Goal: Task Accomplishment & Management: Complete application form

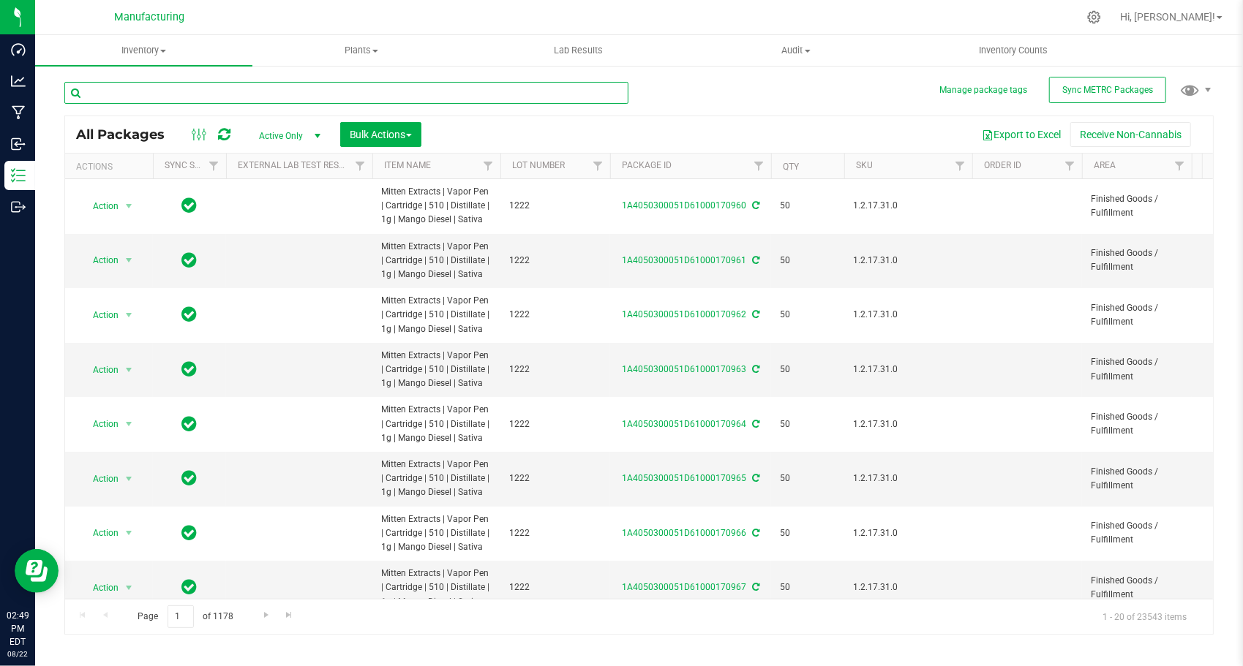
click at [443, 102] on input "text" at bounding box center [346, 93] width 564 height 22
paste input "1A4050300051D61000145028"
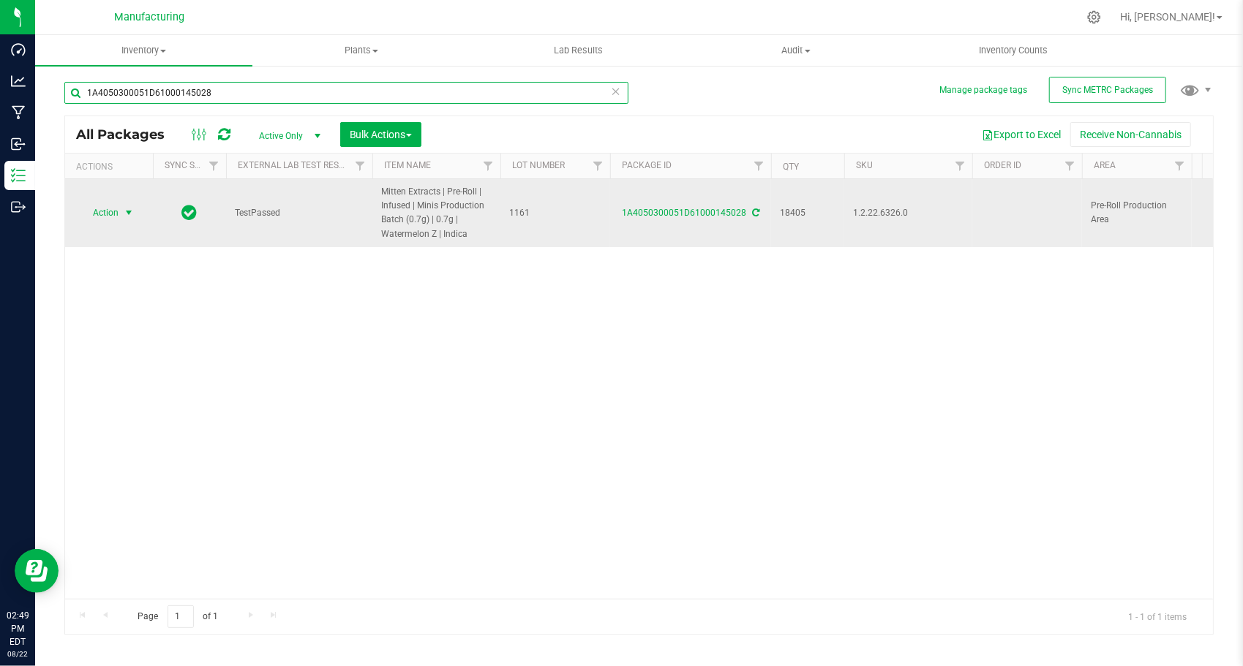
type input "1A4050300051D61000145028"
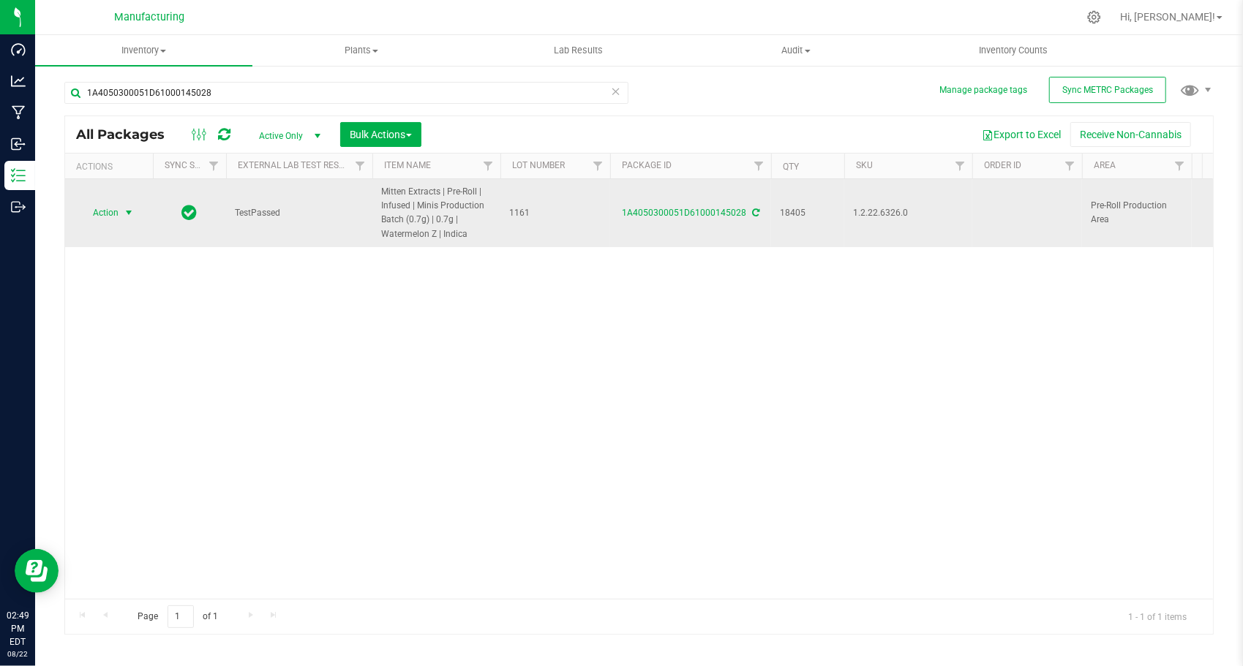
click at [124, 212] on span "select" at bounding box center [129, 213] width 12 height 12
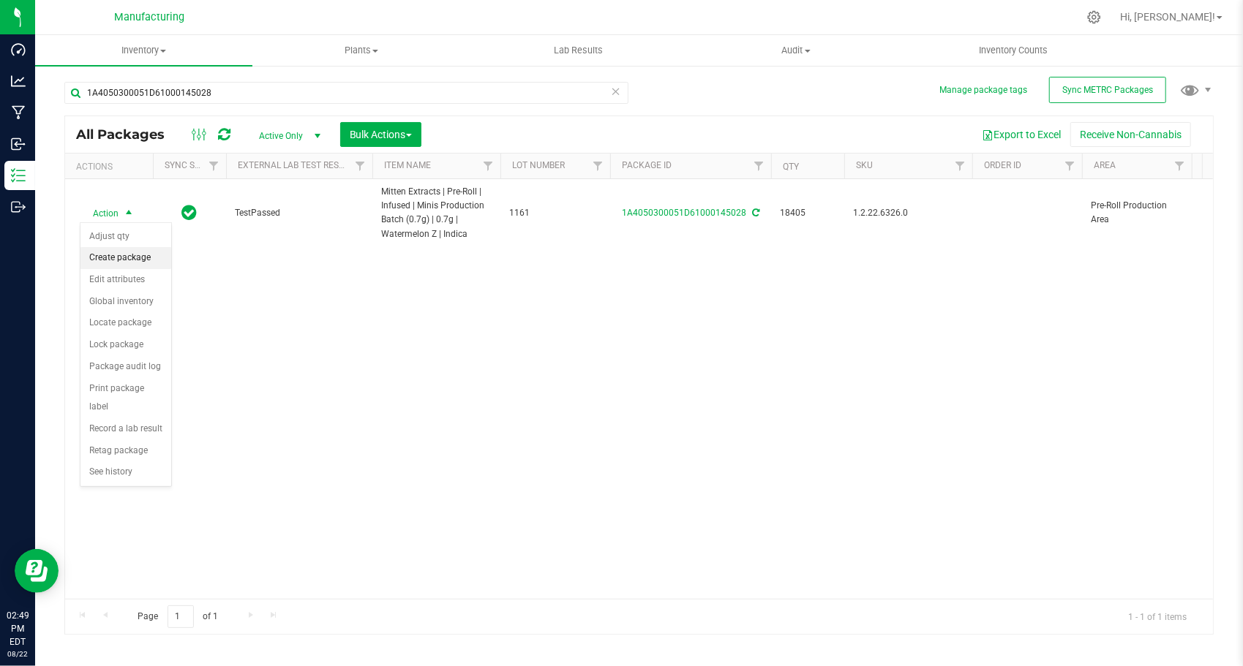
click at [136, 248] on li "Create package" at bounding box center [125, 258] width 91 height 22
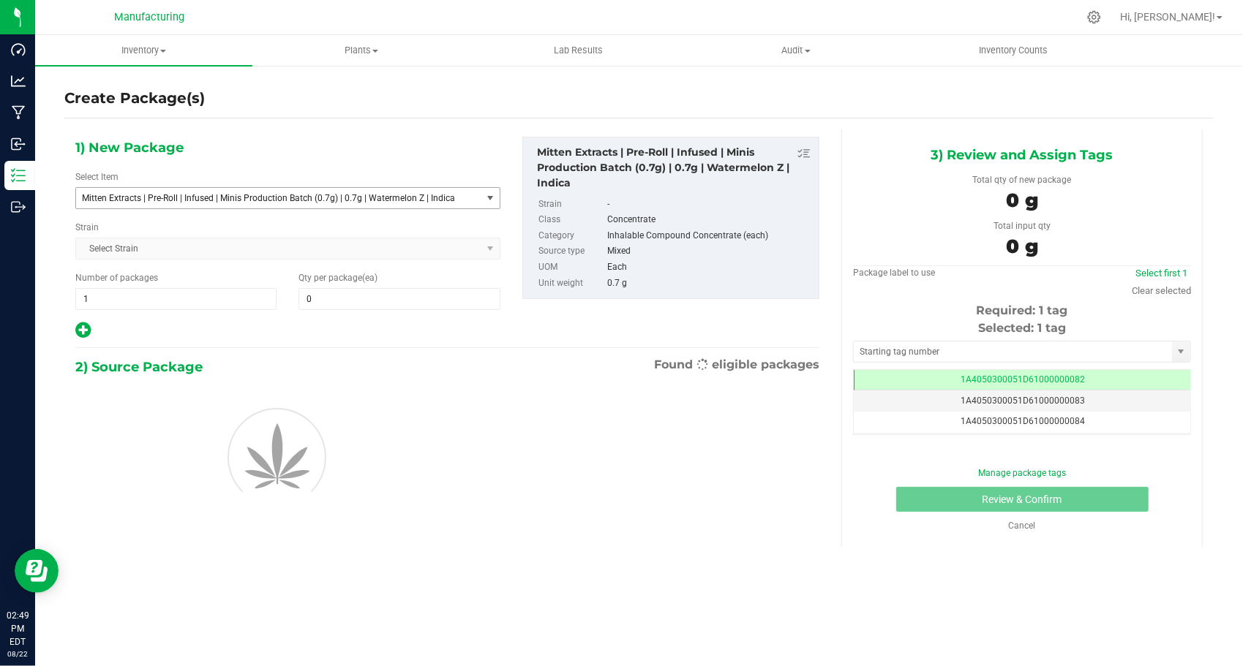
click at [306, 203] on span "Mitten Extracts | Pre-Roll | Infused | Minis Production Batch (0.7g) | 0.7g | W…" at bounding box center [278, 198] width 405 height 20
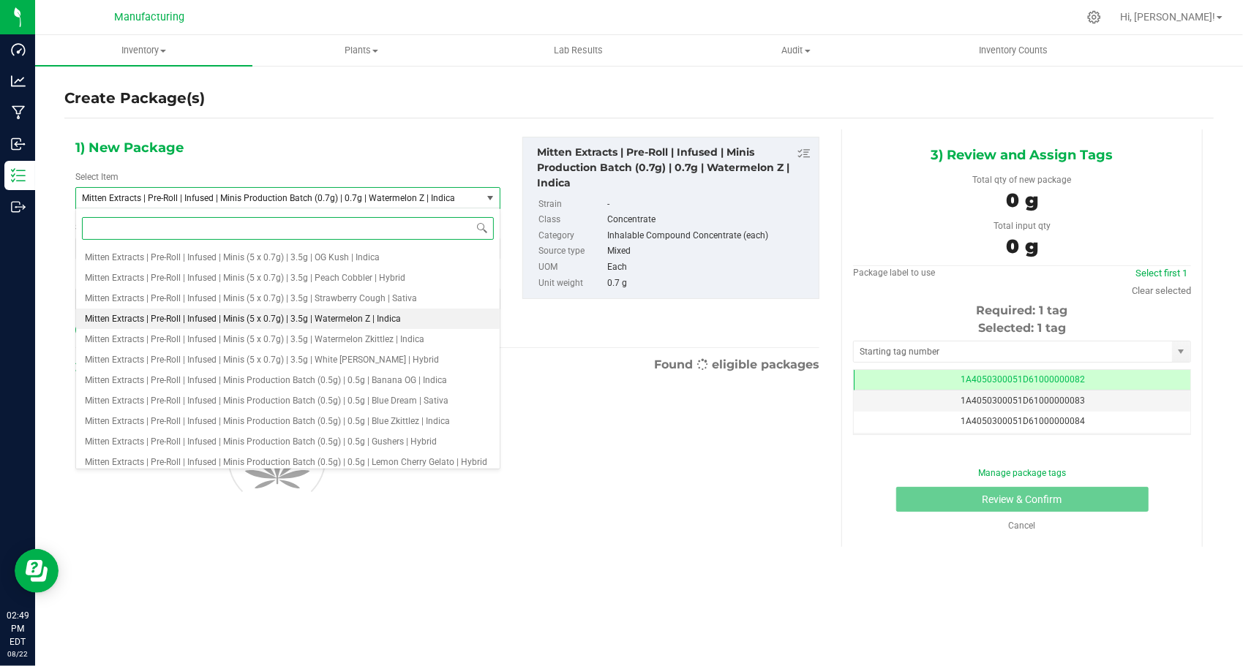
click at [304, 312] on li "Mitten Extracts | Pre-Roll | Infused | Minis (5 x 0.7g) | 3.5g | Watermelon Z |…" at bounding box center [287, 319] width 423 height 20
type input "0"
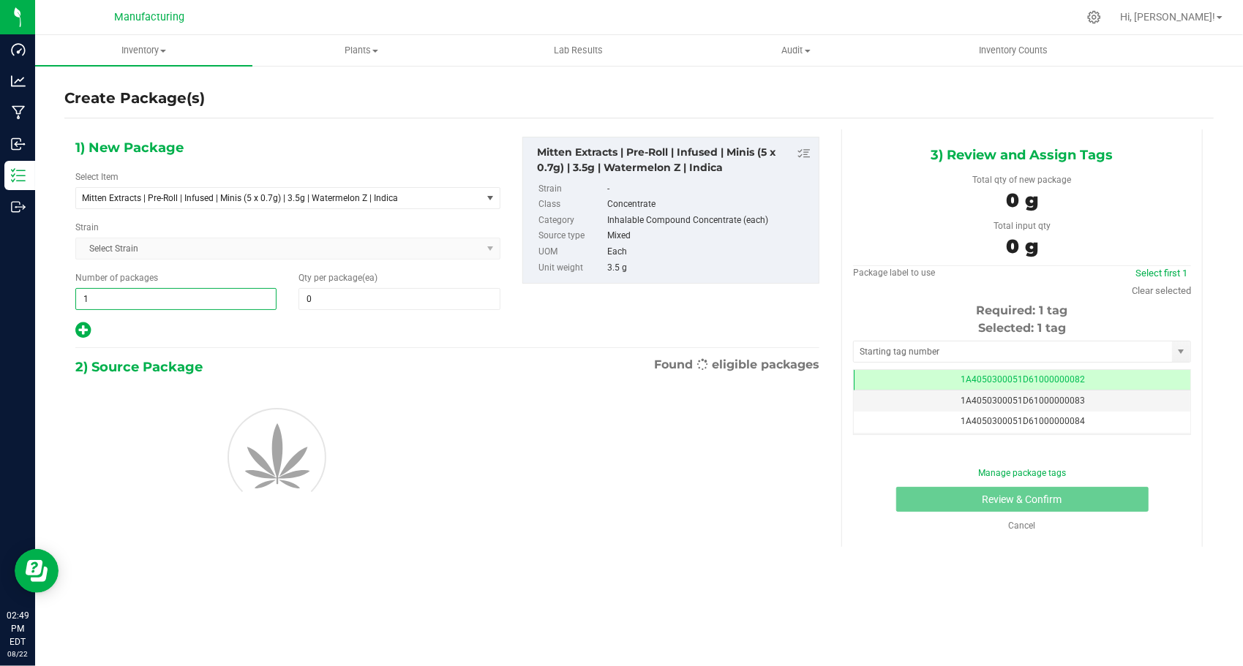
click at [168, 296] on span "1 1" at bounding box center [175, 299] width 201 height 22
type input "150"
click at [353, 288] on span at bounding box center [398, 299] width 201 height 22
type input "24"
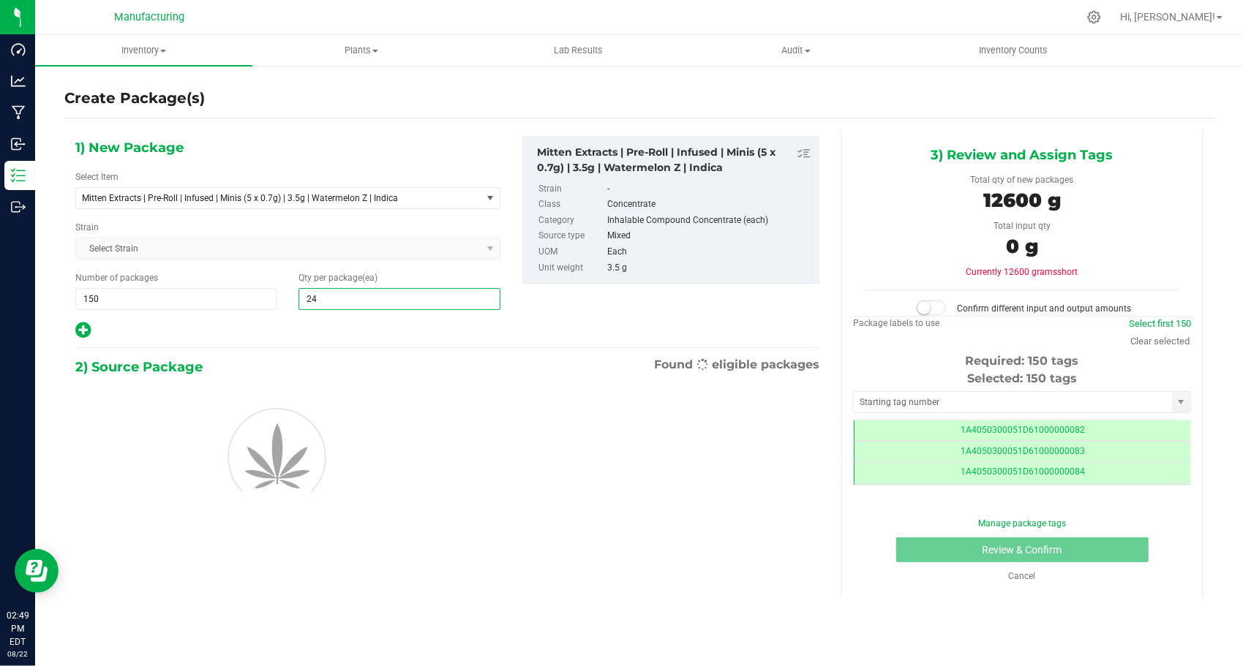
type input "24"
click at [271, 332] on div at bounding box center [287, 330] width 425 height 19
click at [892, 396] on input "text" at bounding box center [1013, 402] width 318 height 20
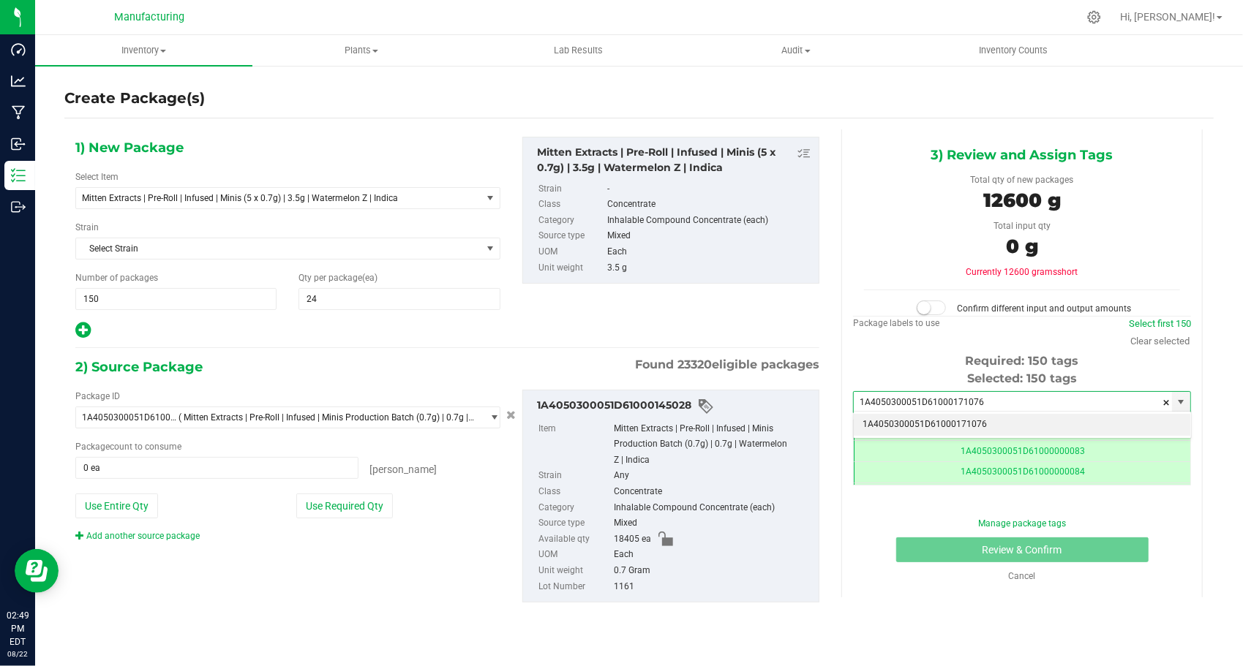
click at [957, 420] on li "1A4050300051D61000171076" at bounding box center [1022, 425] width 336 height 22
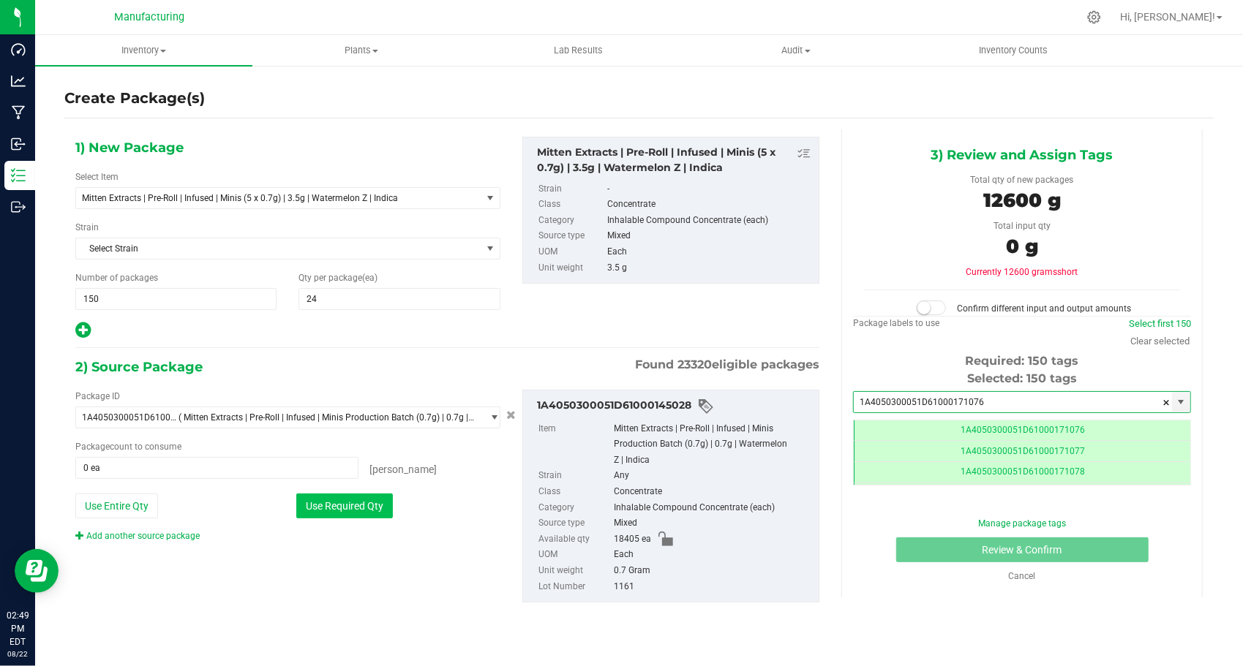
type input "1A4050300051D61000171076"
click at [366, 513] on button "Use Required Qty" at bounding box center [344, 506] width 97 height 25
type input "18000 ea"
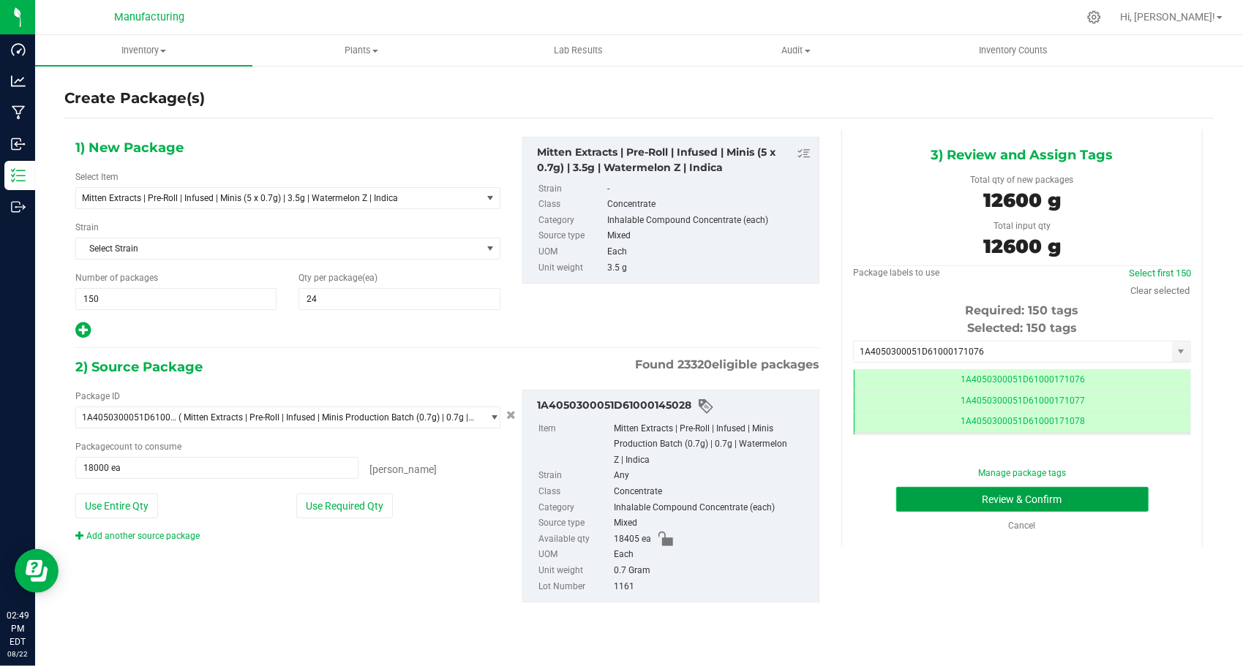
click at [923, 500] on button "Review & Confirm" at bounding box center [1022, 499] width 252 height 25
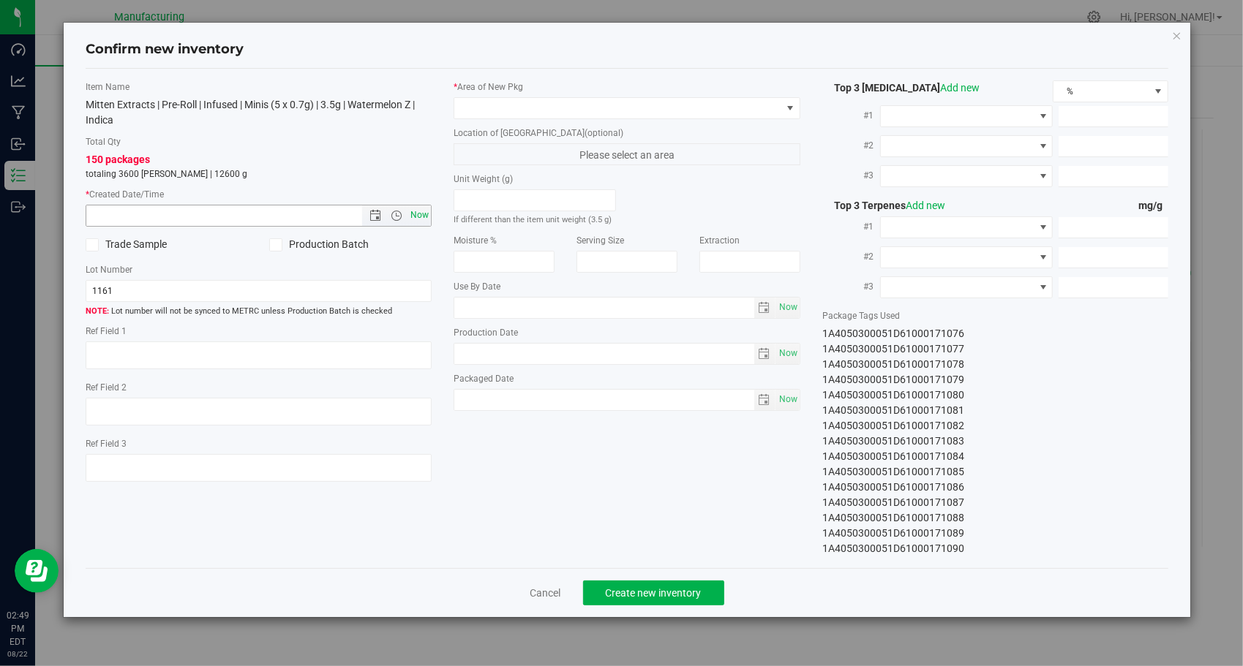
click at [414, 211] on span "Now" at bounding box center [419, 215] width 25 height 21
type input "[DATE] 2:49 PM"
click at [650, 107] on span at bounding box center [617, 108] width 327 height 20
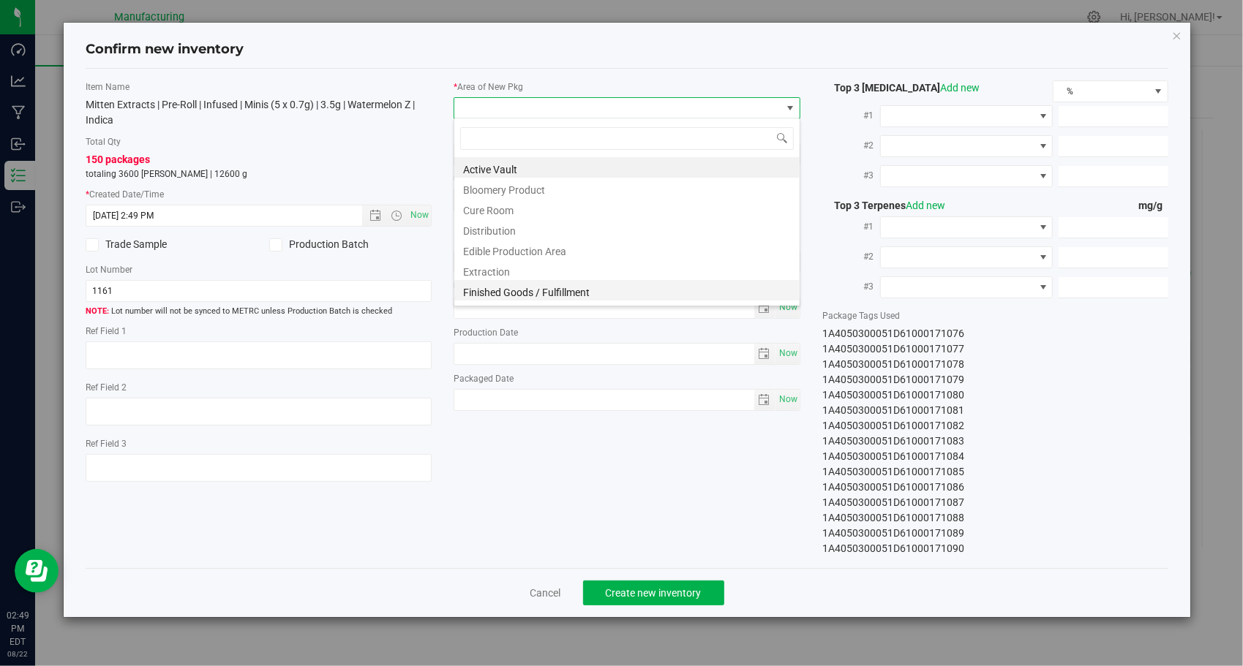
click at [547, 293] on li "Finished Goods / Fulfillment" at bounding box center [626, 290] width 345 height 20
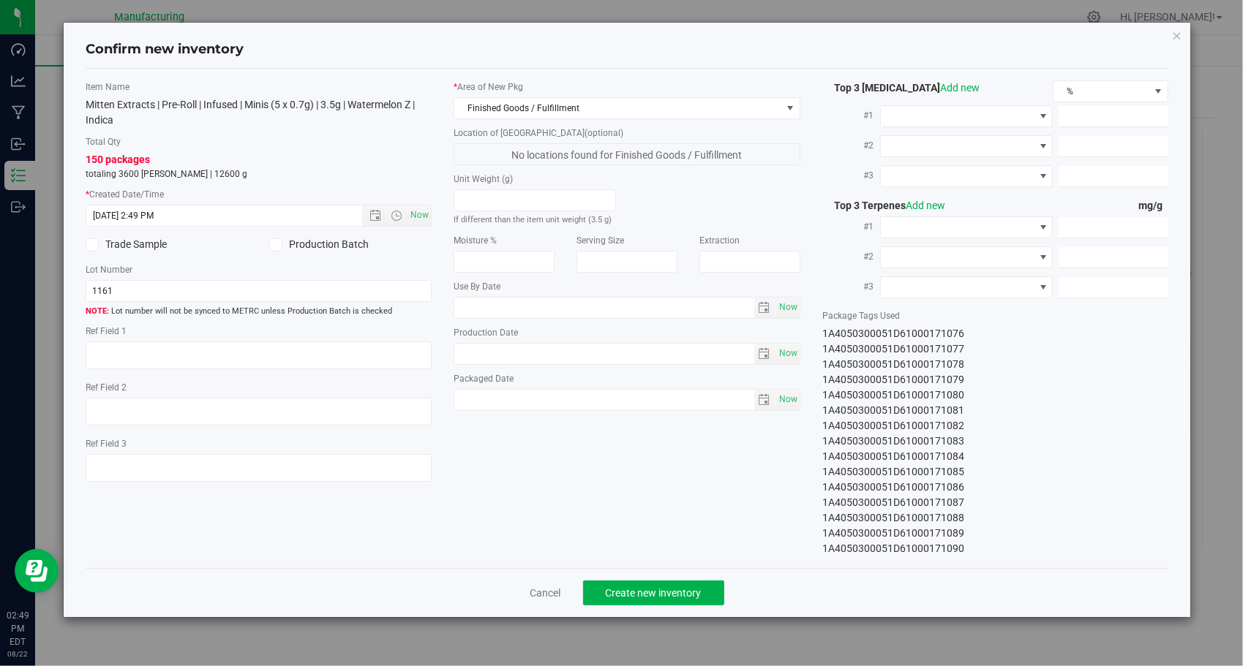
click at [477, 508] on div "Item Name Mitten Extracts | Pre-Roll | Infused | Minis (5 x 0.7g) | 3.5g | Wate…" at bounding box center [627, 318] width 1105 height 476
click at [620, 595] on span "Create new inventory" at bounding box center [654, 593] width 96 height 12
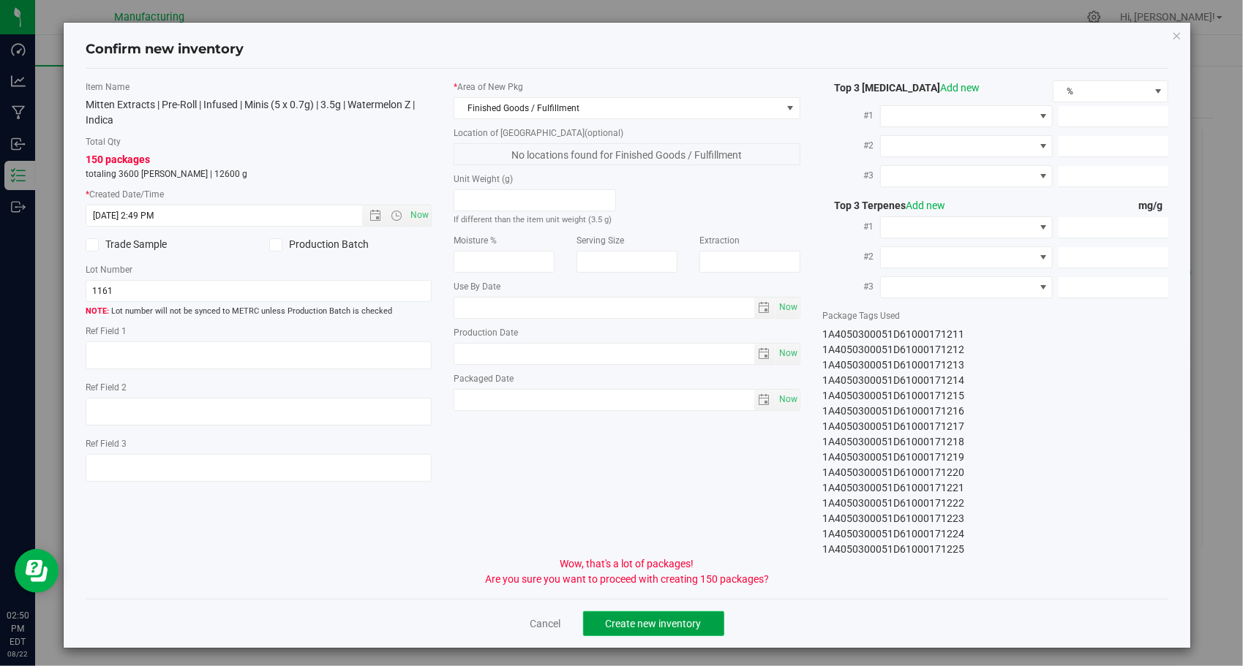
click at [644, 625] on span "Create new inventory" at bounding box center [654, 624] width 96 height 12
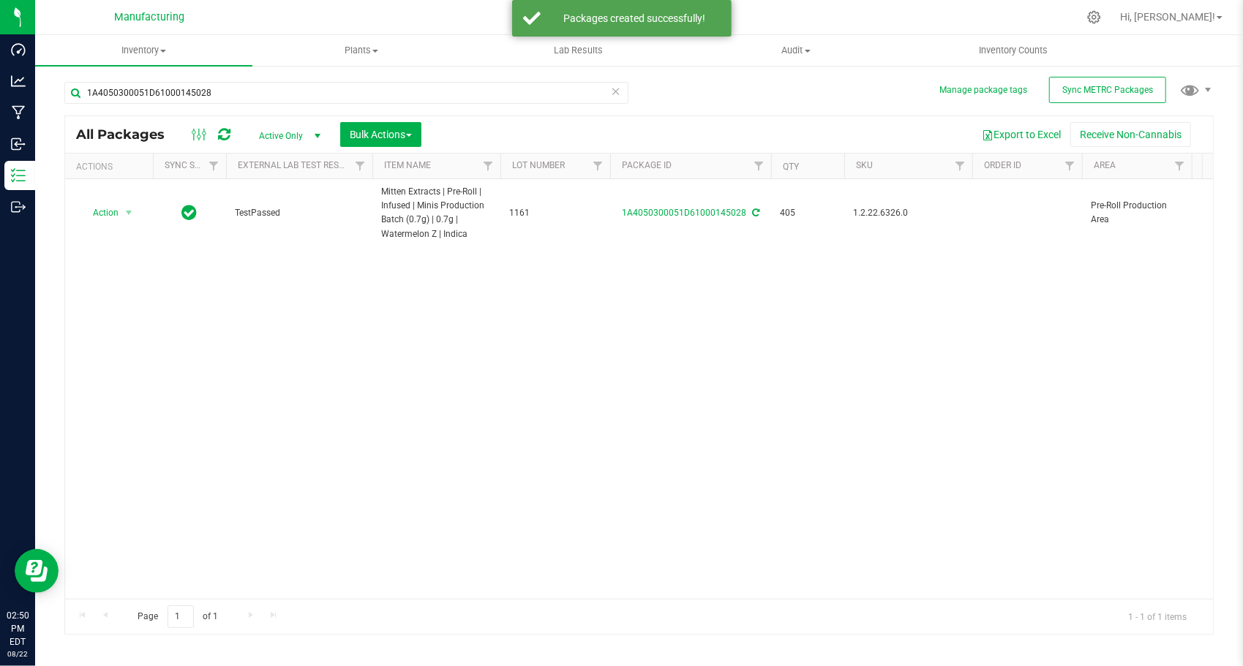
click at [617, 94] on icon at bounding box center [616, 91] width 10 height 18
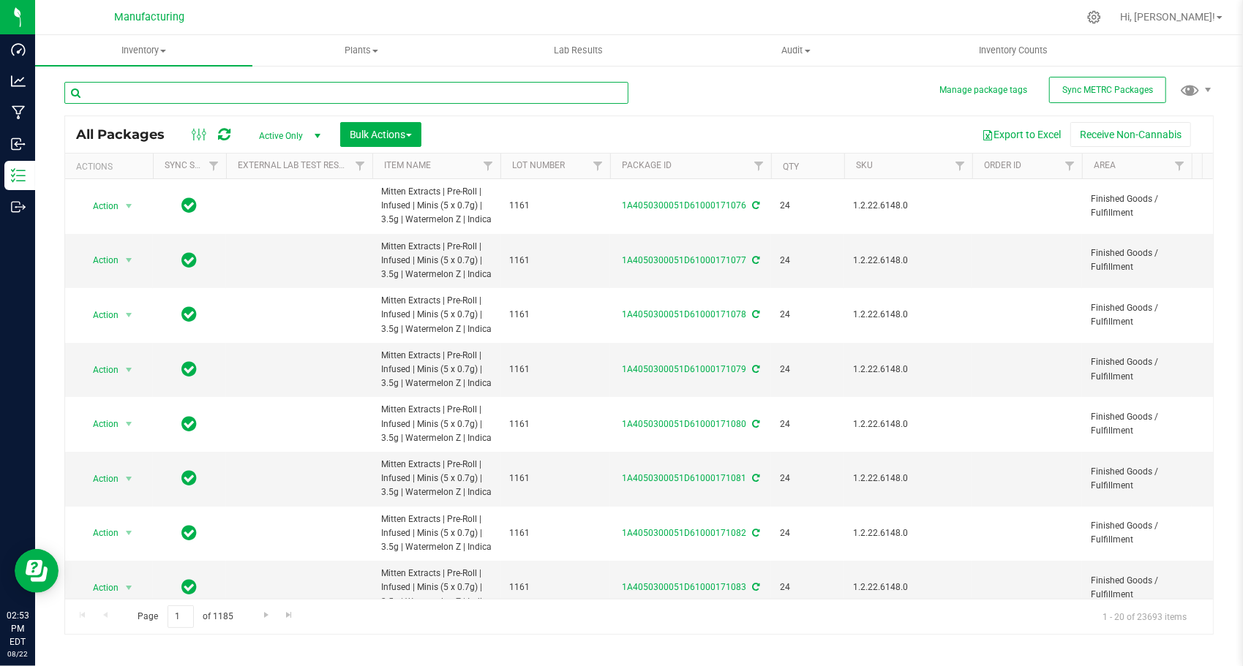
click at [415, 89] on input "text" at bounding box center [346, 93] width 564 height 22
paste input "1A4050300051D61000145030"
type input "1A4050300051D61000145030"
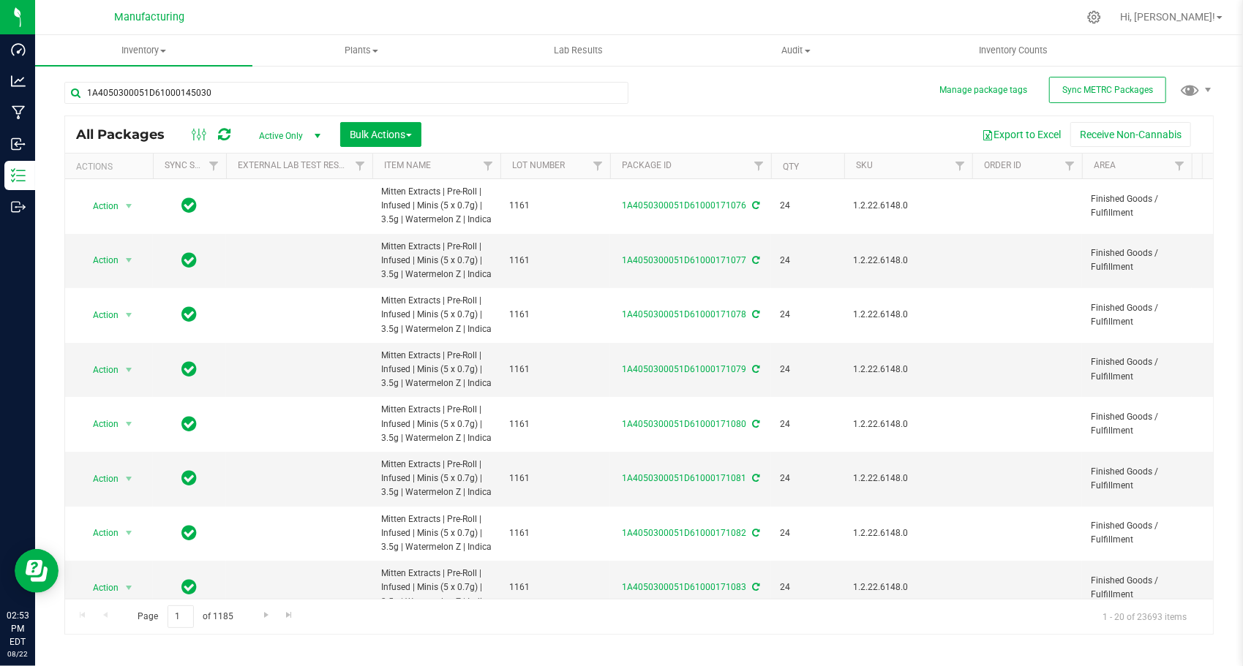
click at [647, 99] on div "1A4050300051D61000145030 All Packages Active Only Active Only Lab Samples Locke…" at bounding box center [638, 351] width 1149 height 567
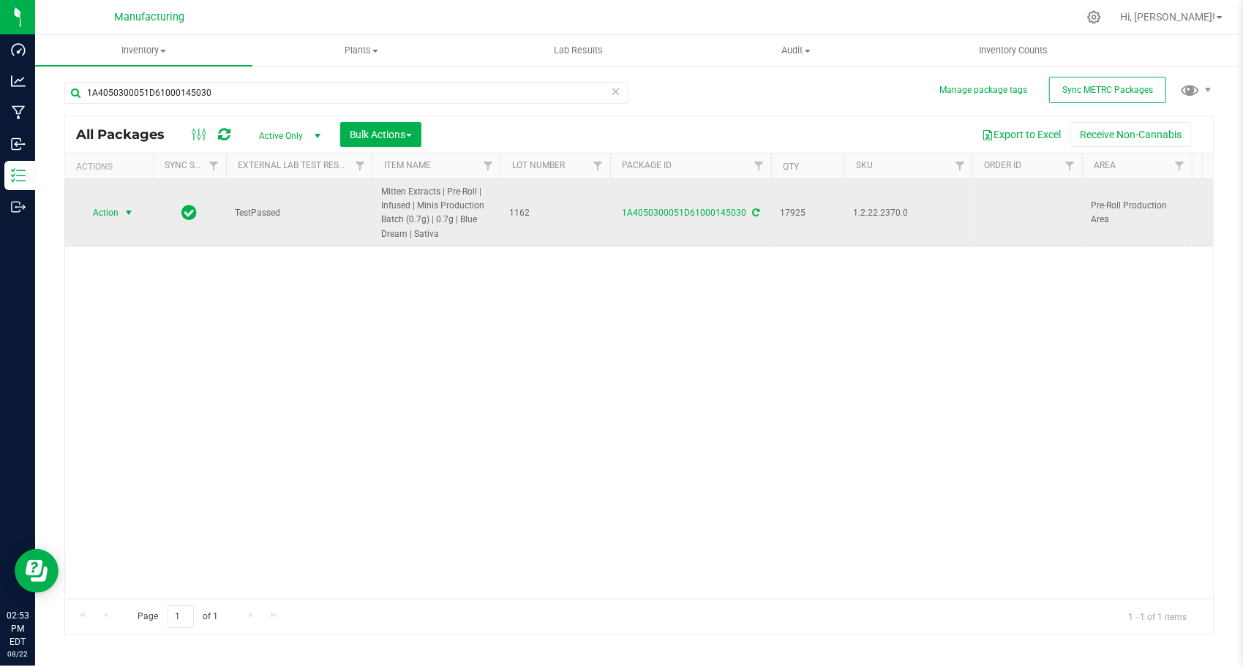
click at [126, 213] on span "select" at bounding box center [129, 213] width 12 height 12
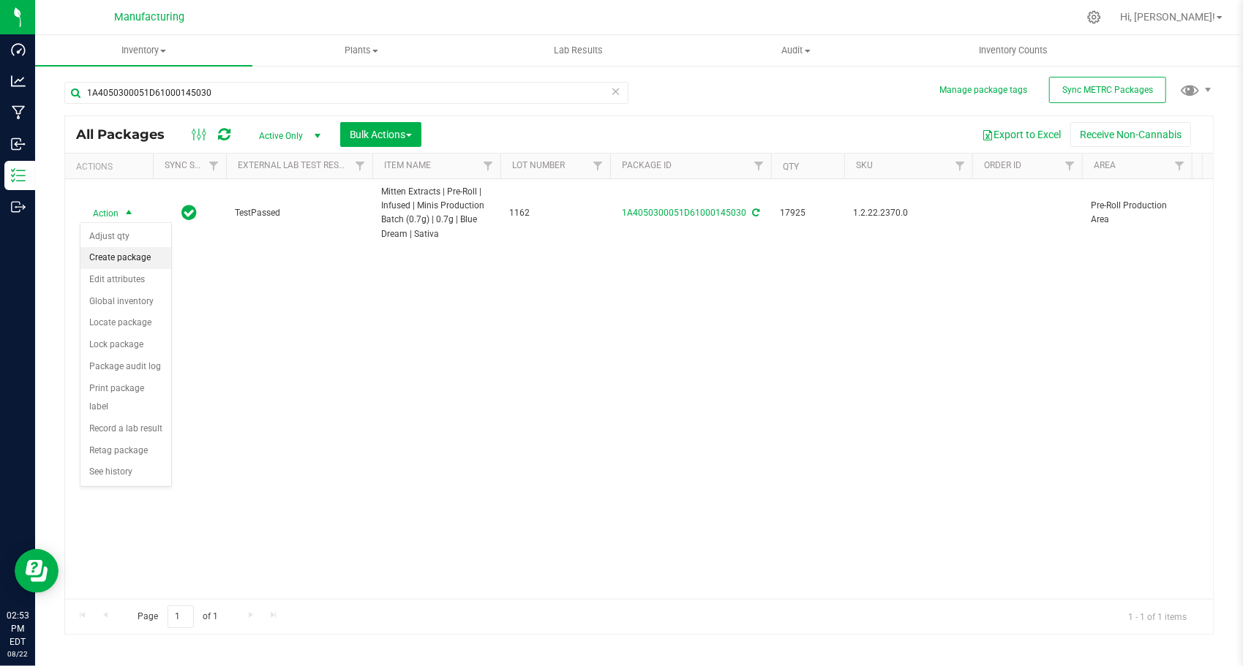
click at [124, 255] on li "Create package" at bounding box center [125, 258] width 91 height 22
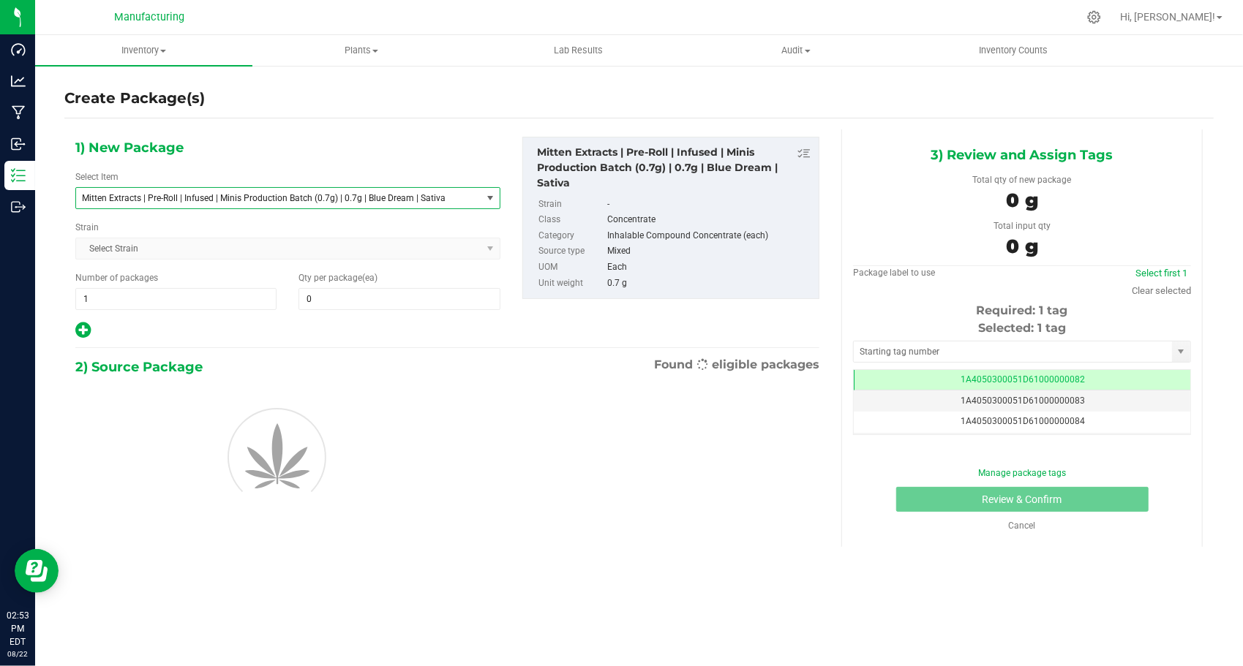
click at [276, 203] on span "Mitten Extracts | Pre-Roll | Infused | Minis Production Batch (0.7g) | 0.7g | B…" at bounding box center [278, 198] width 405 height 20
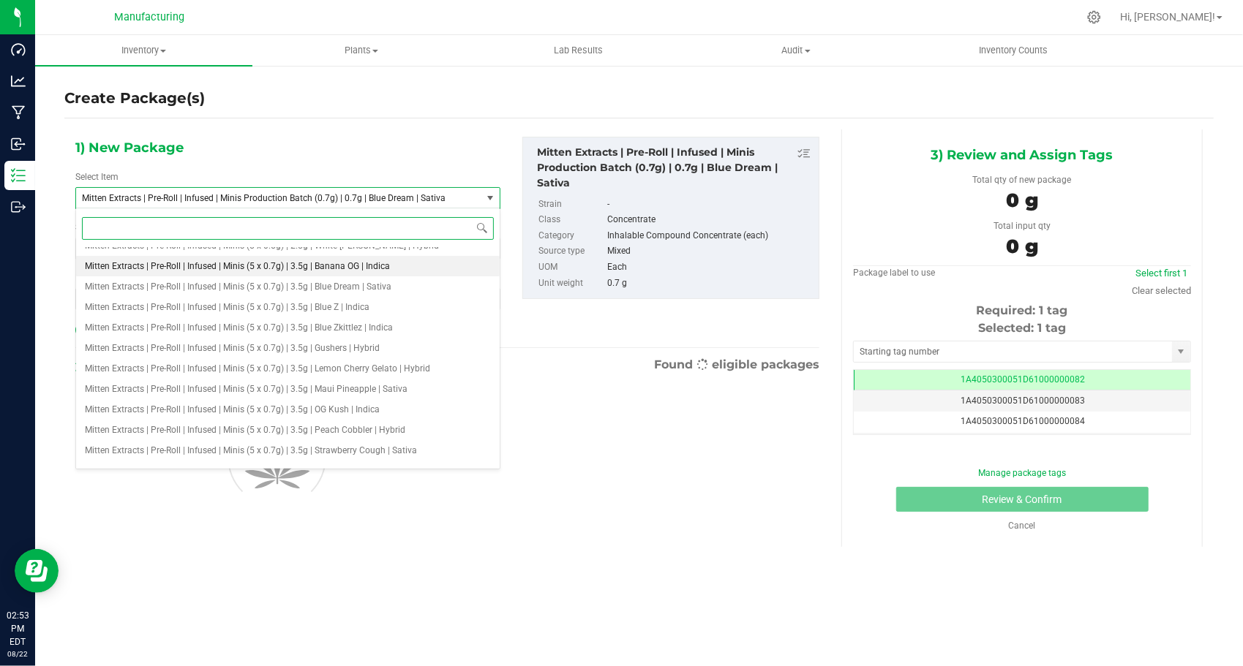
scroll to position [1864, 0]
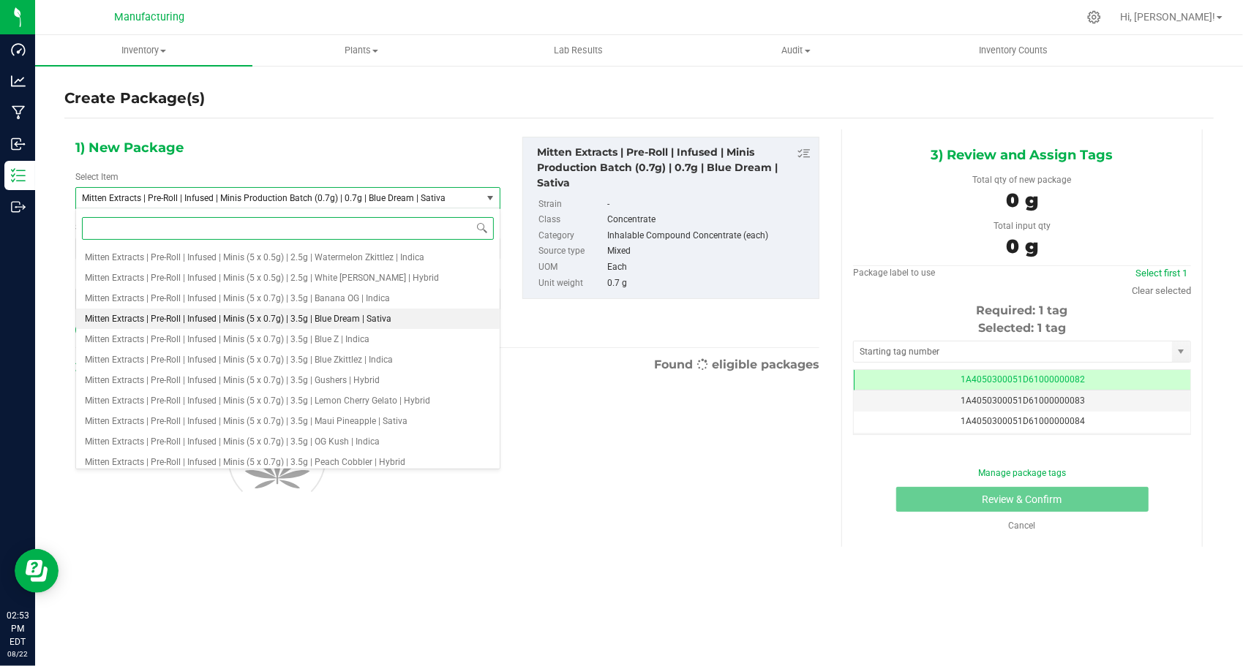
click at [266, 319] on span "Mitten Extracts | Pre-Roll | Infused | Minis (5 x 0.7g) | 3.5g | Blue Dream | S…" at bounding box center [238, 319] width 306 height 10
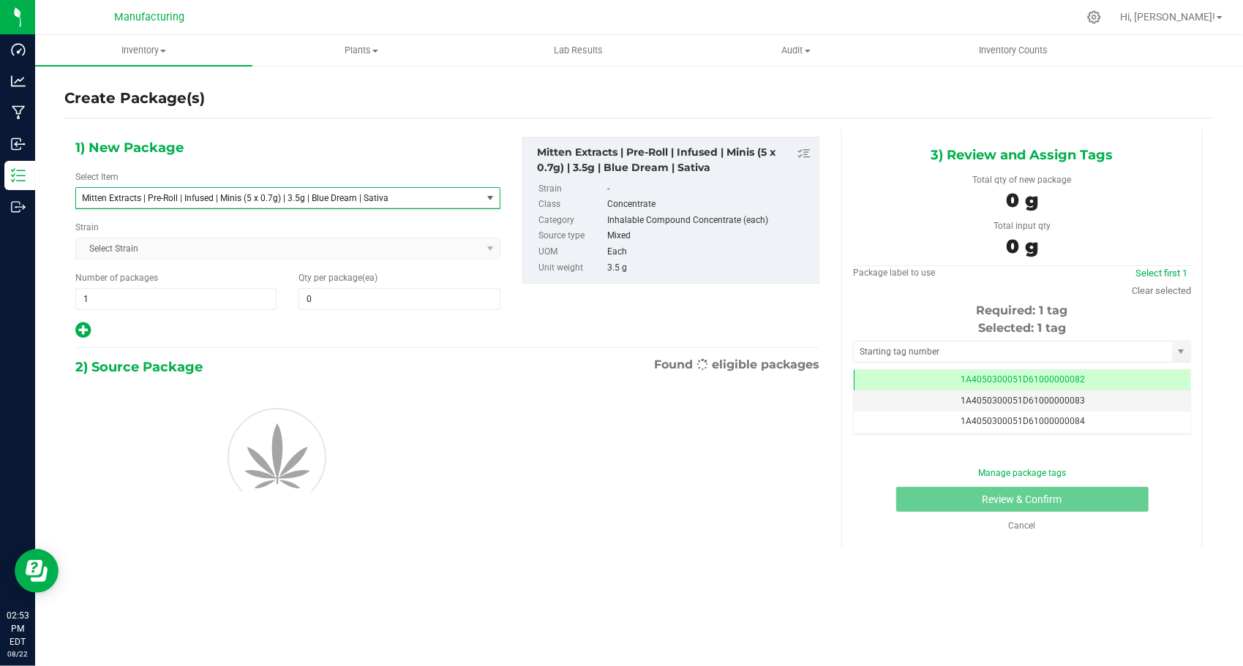
type input "0"
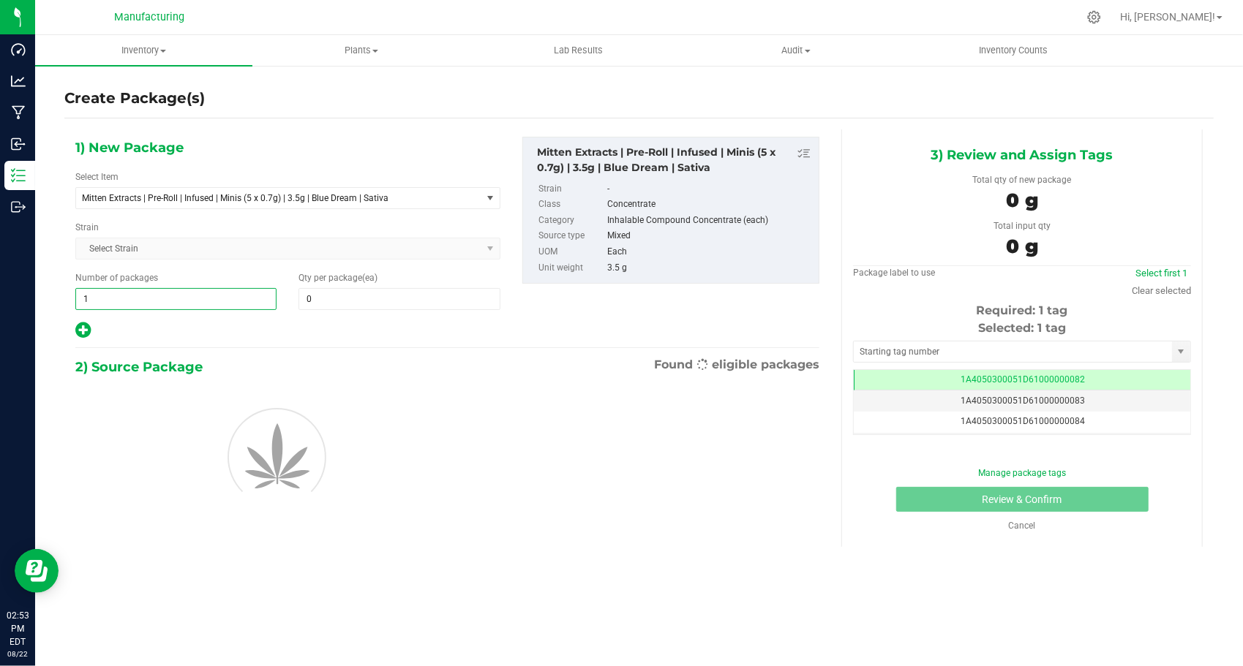
click at [113, 301] on span "1 1" at bounding box center [175, 299] width 201 height 22
type input "148"
click at [338, 298] on span at bounding box center [398, 299] width 201 height 22
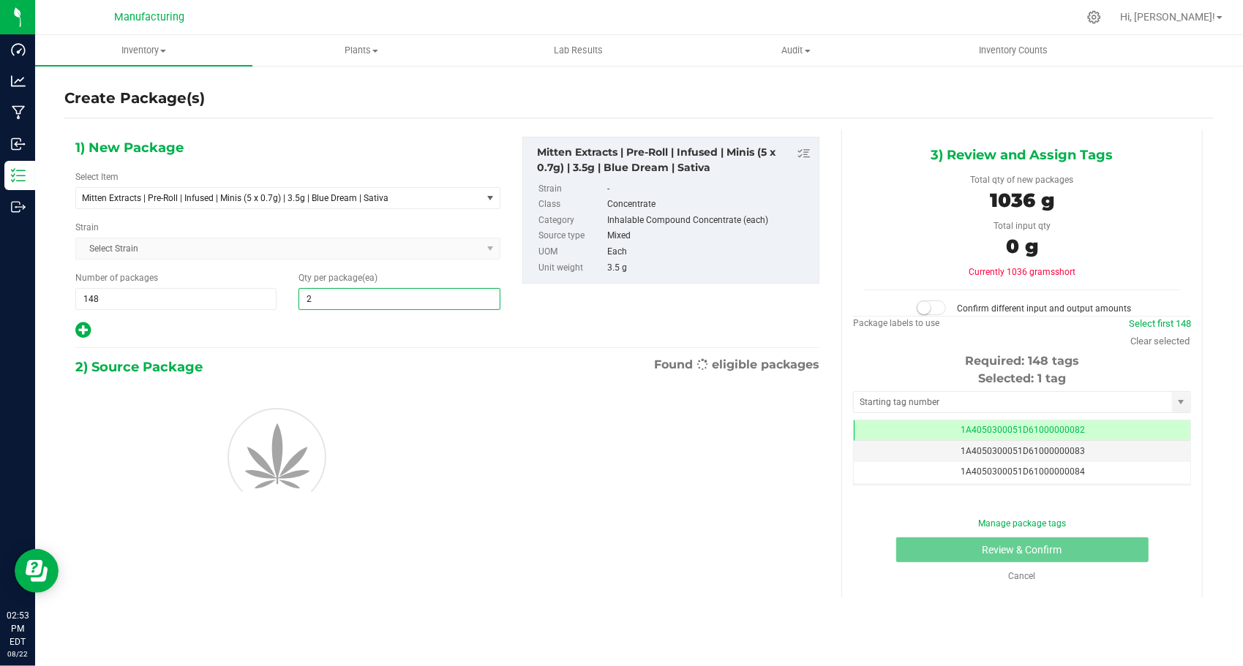
type input "24"
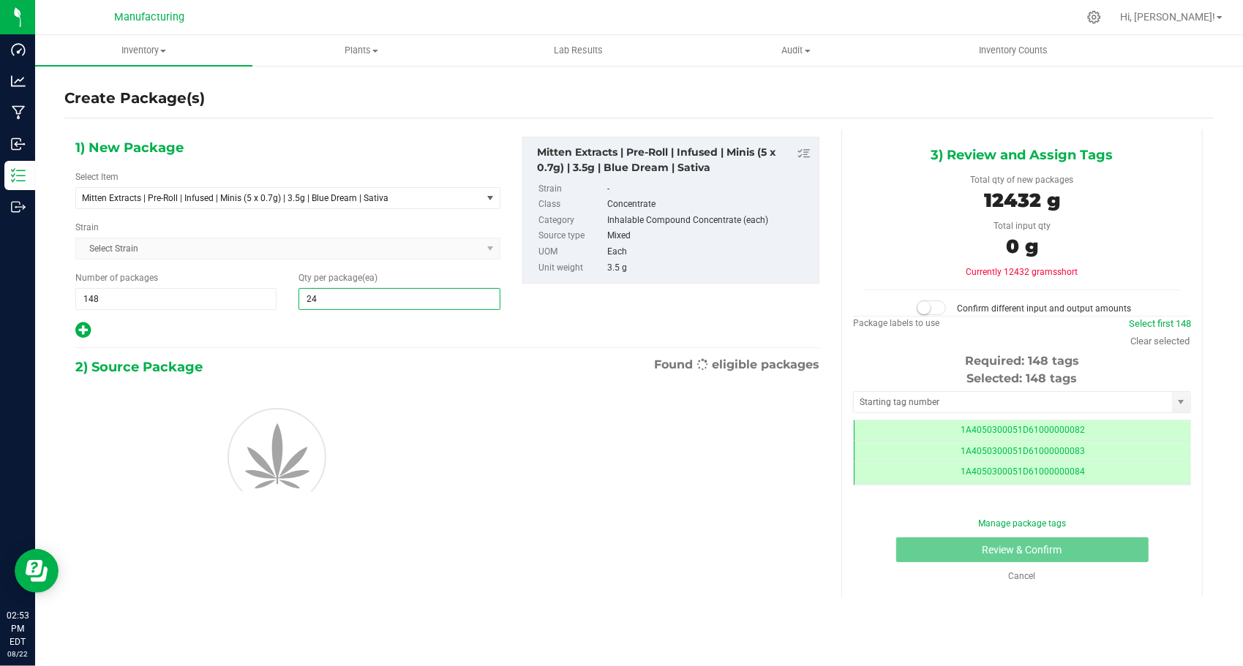
type input "24"
click at [277, 331] on div at bounding box center [287, 330] width 425 height 19
click at [960, 400] on input "text" at bounding box center [1013, 402] width 318 height 20
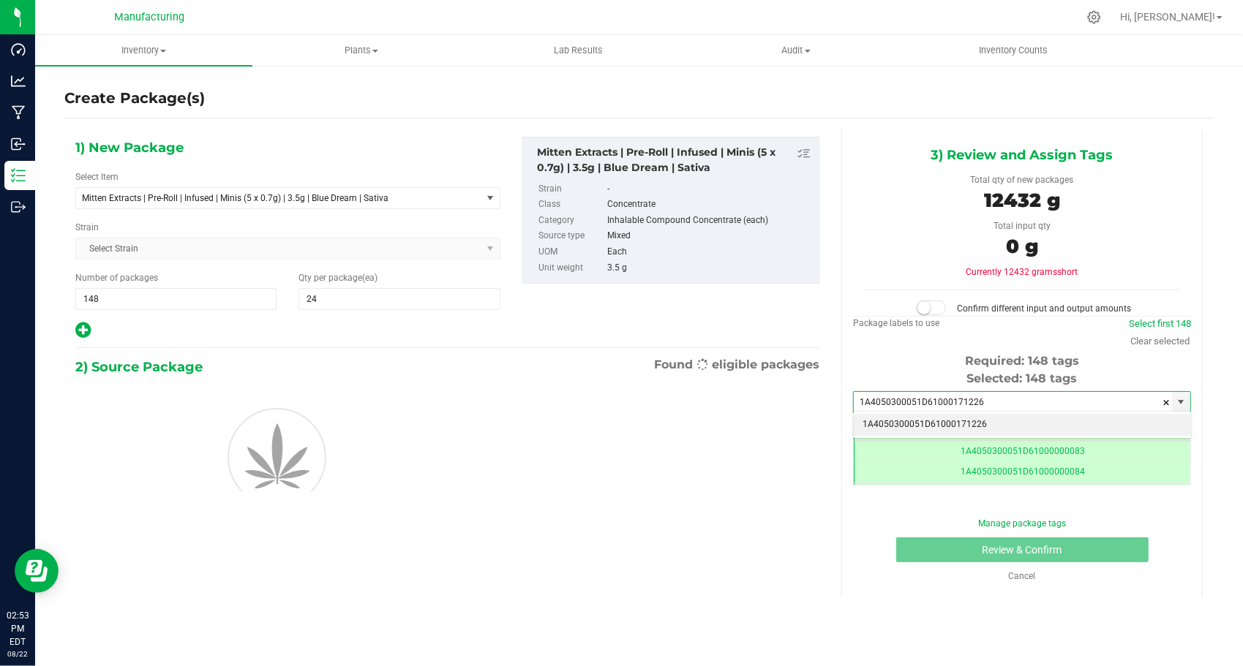
click at [936, 418] on li "1A4050300051D61000171226" at bounding box center [1022, 425] width 336 height 22
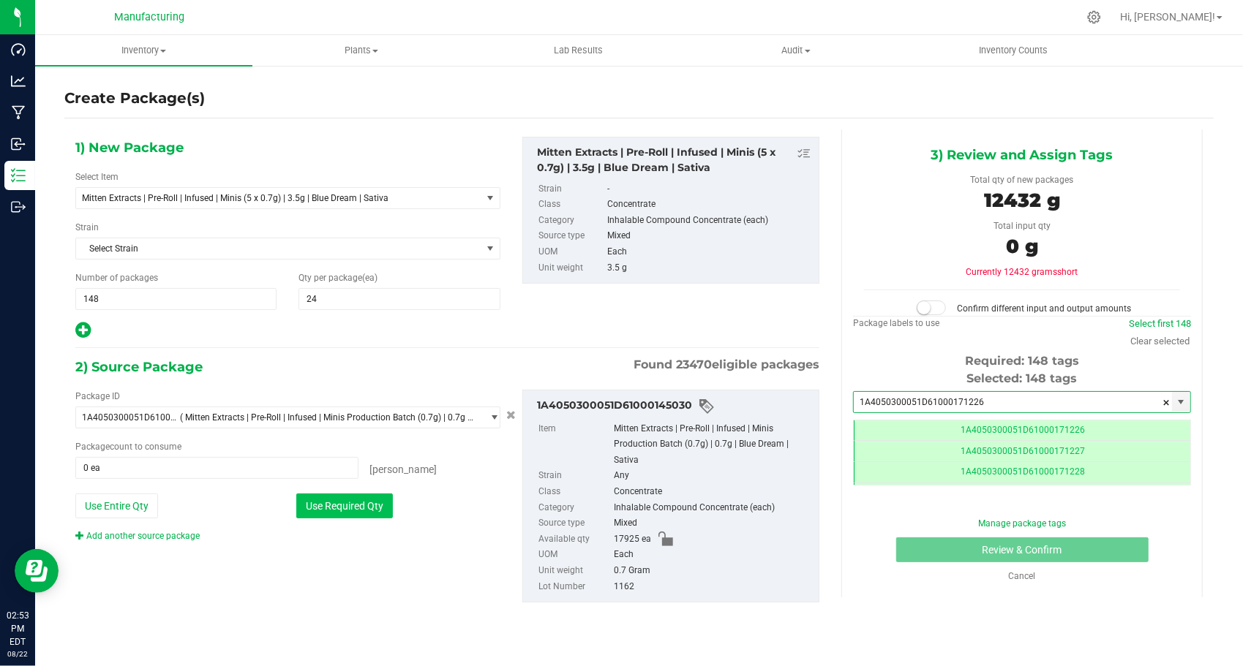
type input "1A4050300051D61000171226"
click at [339, 494] on button "Use Required Qty" at bounding box center [344, 506] width 97 height 25
type input "17760 ea"
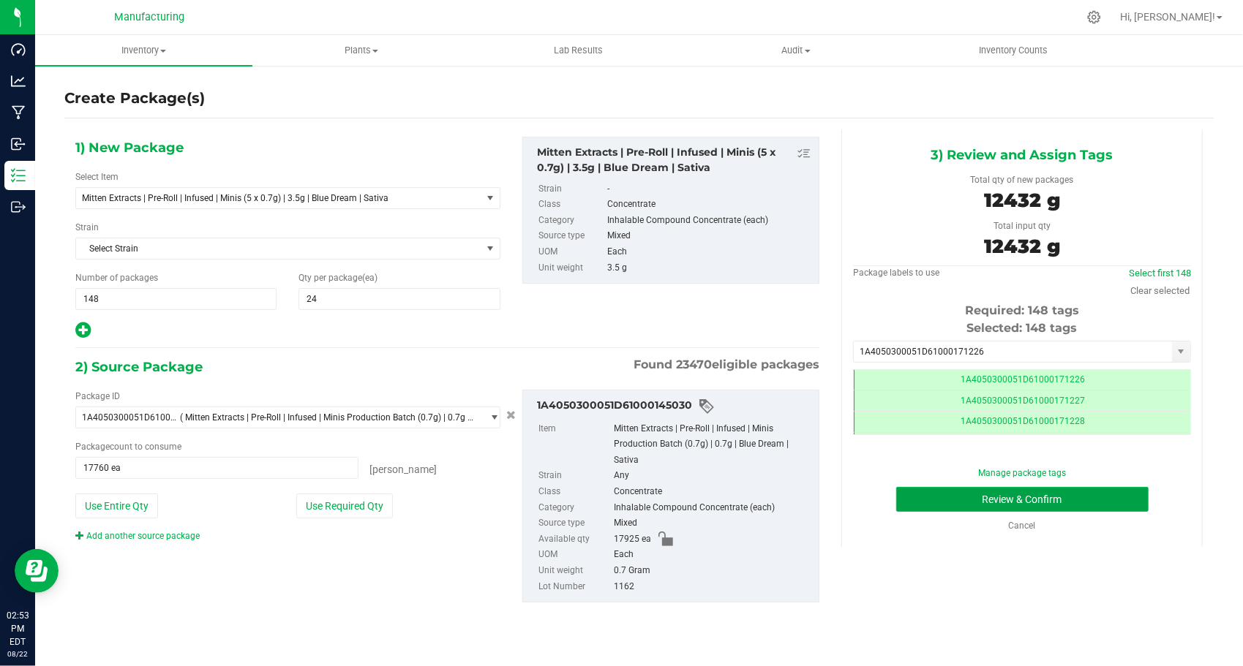
click at [900, 508] on button "Review & Confirm" at bounding box center [1022, 499] width 252 height 25
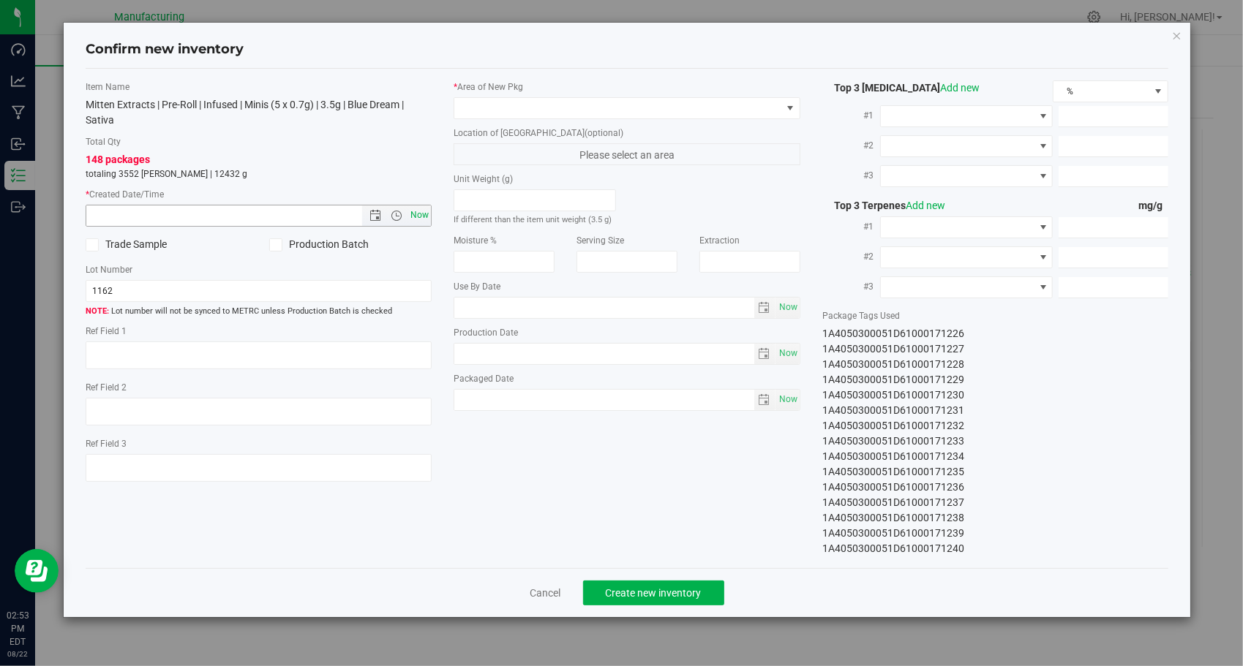
click at [408, 215] on span "Now" at bounding box center [419, 215] width 25 height 21
type input "[DATE] 2:53 PM"
click at [693, 101] on span at bounding box center [617, 108] width 327 height 20
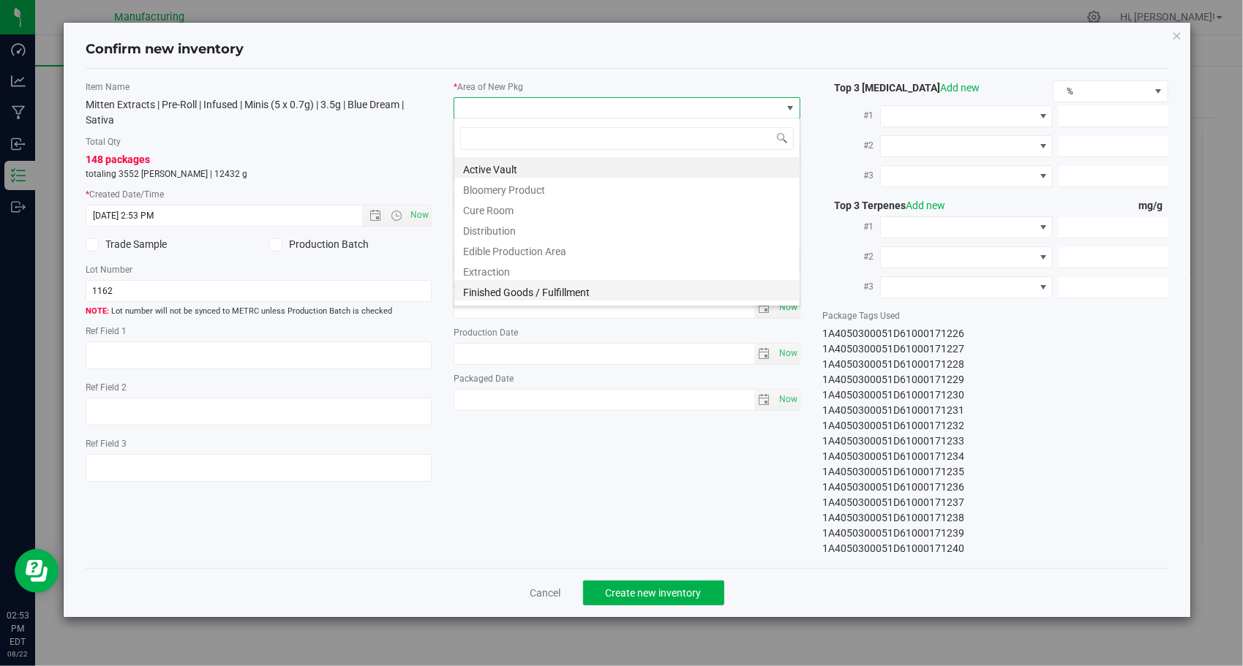
click at [565, 289] on li "Finished Goods / Fulfillment" at bounding box center [626, 290] width 345 height 20
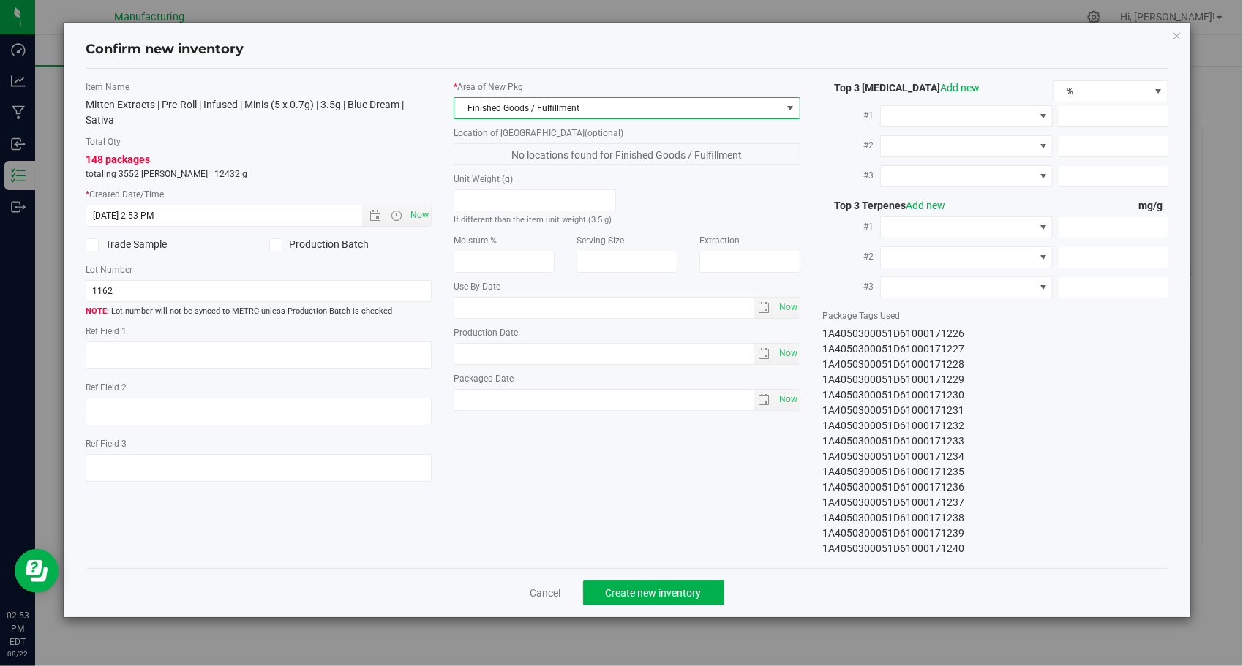
click at [521, 477] on div "Item Name Mitten Extracts | Pre-Roll | Infused | Minis (5 x 0.7g) | 3.5g | Blue…" at bounding box center [627, 318] width 1105 height 476
click at [679, 595] on span "Create new inventory" at bounding box center [654, 593] width 96 height 12
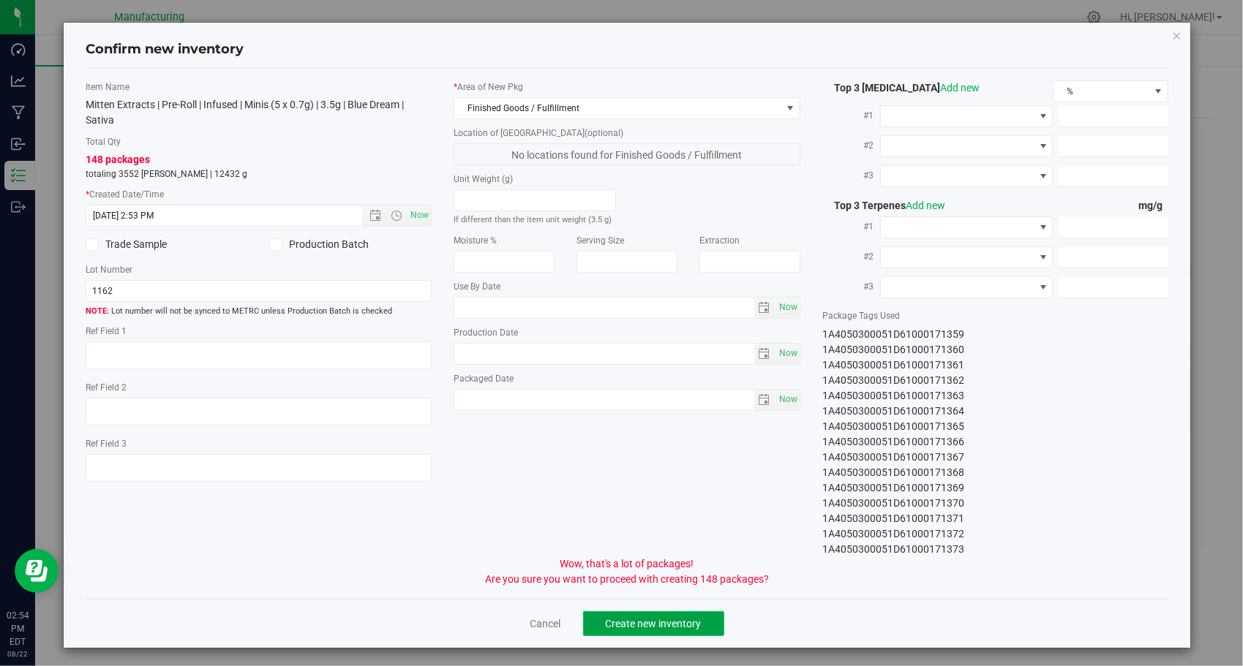
click at [670, 625] on span "Create new inventory" at bounding box center [654, 624] width 96 height 12
